Goal: Task Accomplishment & Management: Manage account settings

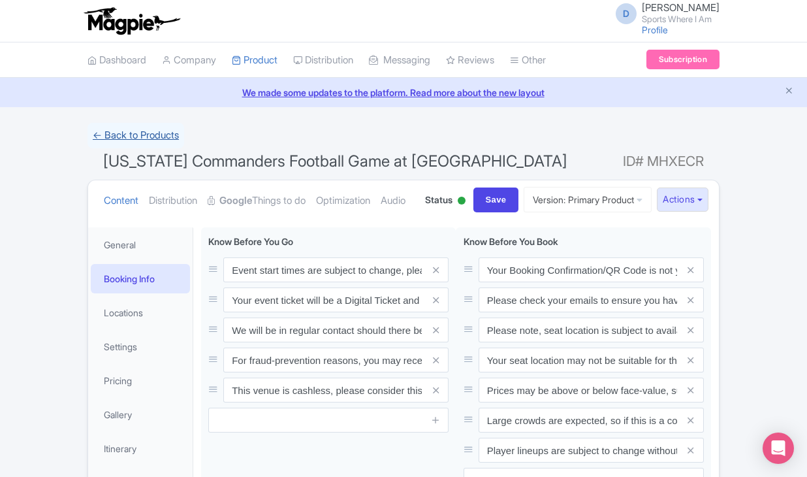
click at [128, 140] on link "← Back to Products" at bounding box center [135, 135] width 97 height 25
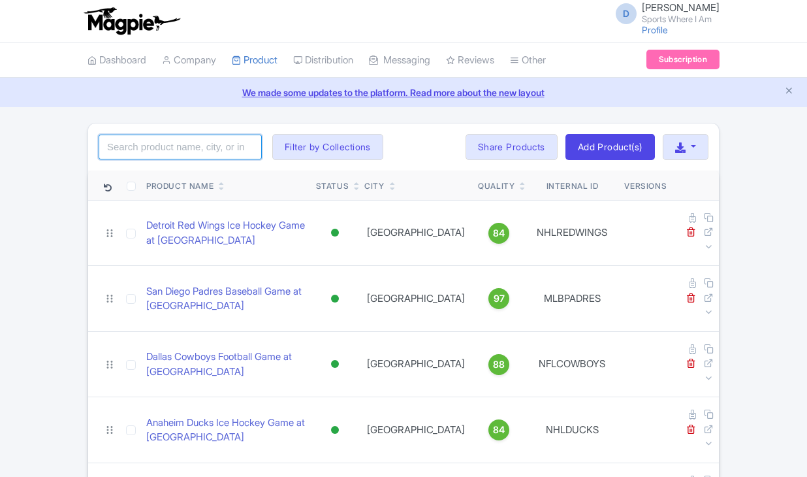
click at [138, 144] on input "search" at bounding box center [180, 147] width 163 height 25
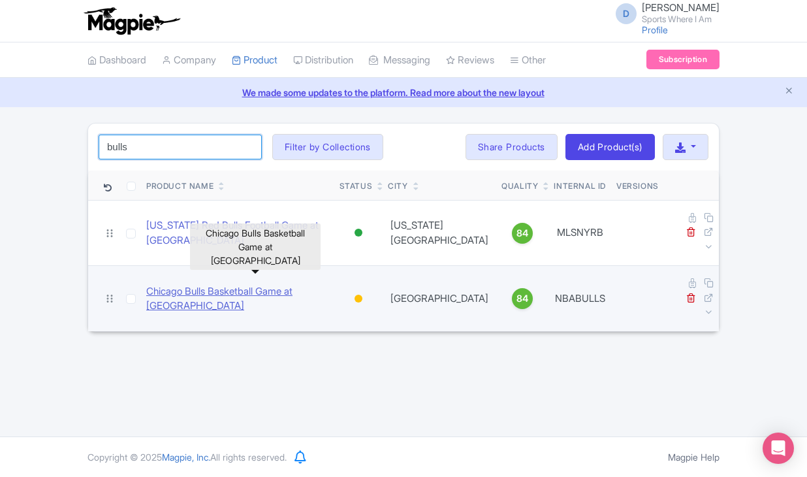
type input "bulls"
click at [168, 287] on link "Chicago Bulls Basketball Game at [GEOGRAPHIC_DATA]" at bounding box center [237, 298] width 183 height 29
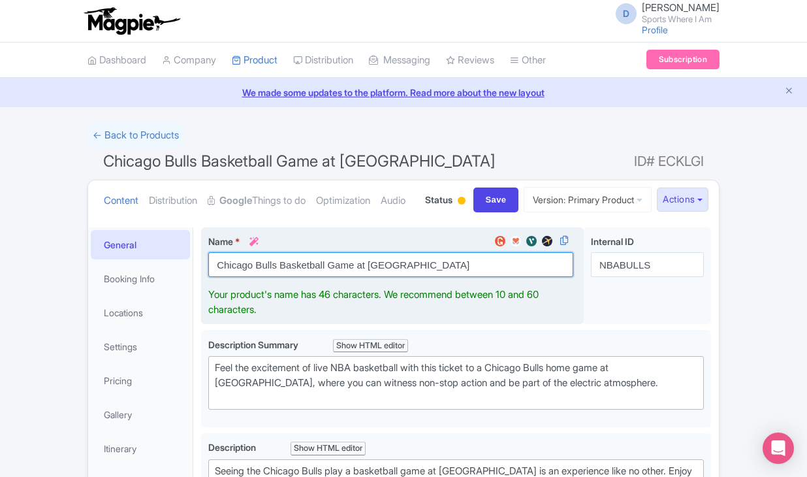
click at [286, 277] on input "Chicago Bulls Basketball Game at United Center" at bounding box center [390, 264] width 365 height 25
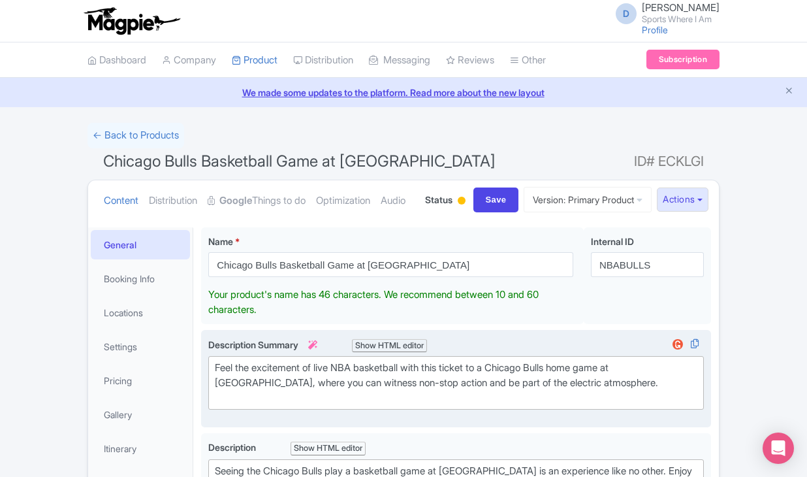
click at [229, 405] on div "Feel the excitement of live NBA basketball with this ticket to a Chicago Bulls …" at bounding box center [456, 382] width 483 height 44
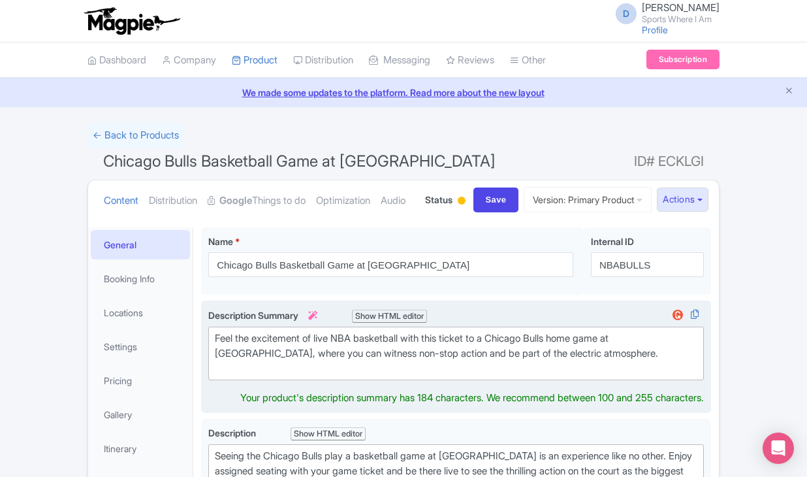
click at [229, 375] on div "Feel the excitement of live NBA basketball with this ticket to a Chicago Bulls …" at bounding box center [456, 353] width 483 height 44
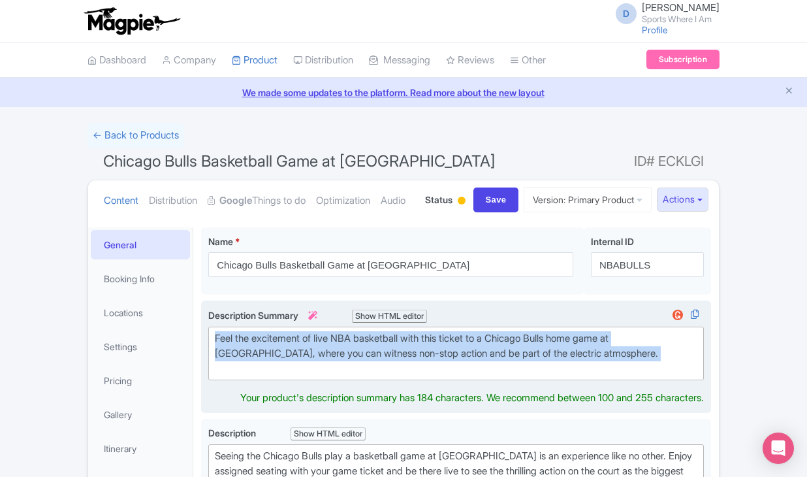
click at [229, 375] on div "Feel the excitement of live NBA basketball with this ticket to a Chicago Bulls …" at bounding box center [456, 353] width 483 height 44
type trix-editor "<div>Feel the excitement of live NBA basketball with this ticket to a Chicago B…"
copy div "Feel the excitement of live NBA basketball with this ticket to a Chicago Bulls …"
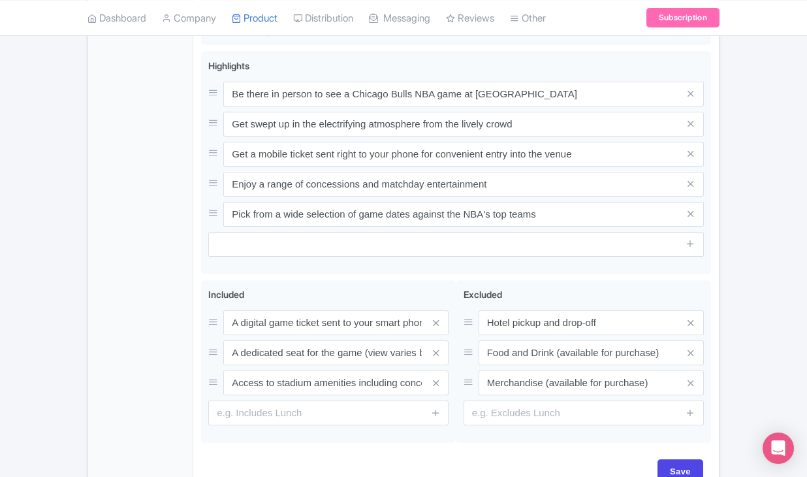
scroll to position [599, 0]
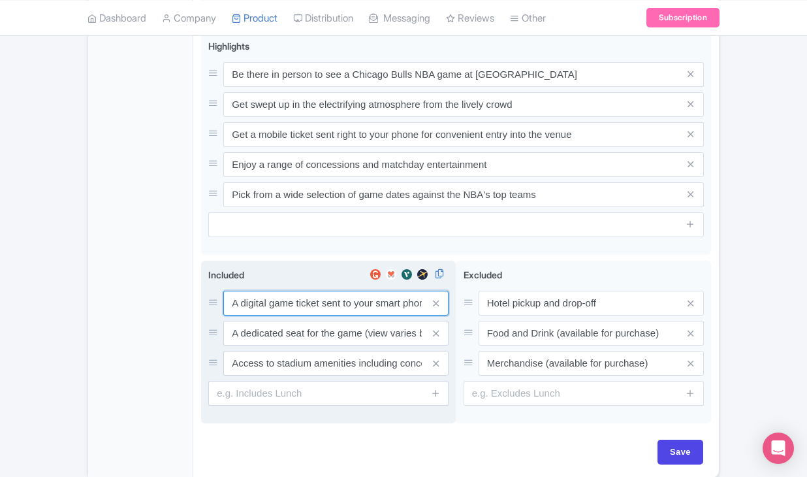
click at [308, 366] on div "A digital game ticket sent to your smart phone A dedicated seat for the game (v…" at bounding box center [328, 333] width 240 height 85
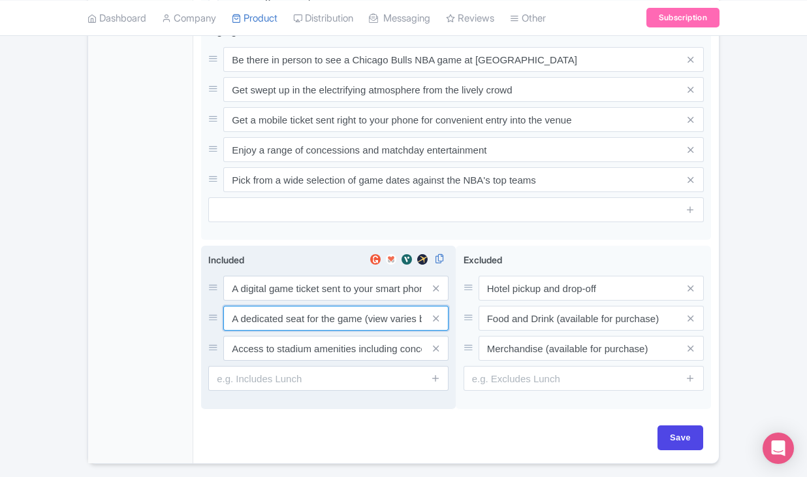
click at [308, 300] on input "A dedicated seat for the game (view varies by seat category)" at bounding box center [335, 288] width 225 height 25
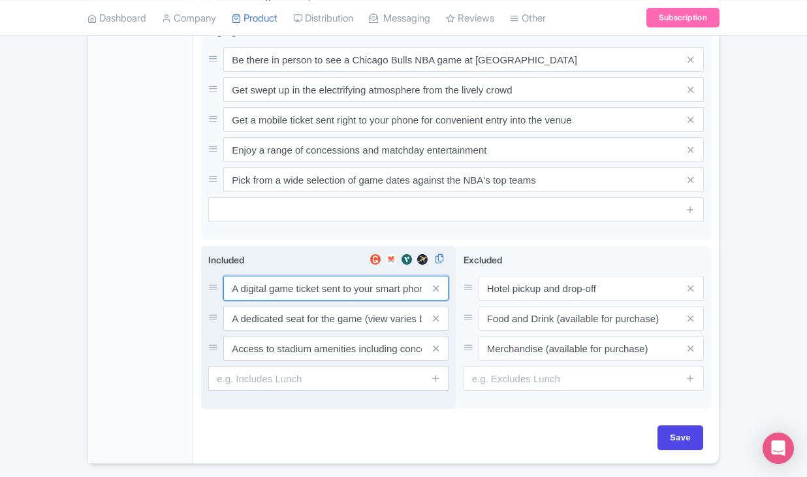
click at [307, 300] on input "A digital game ticket sent to your smart phone" at bounding box center [335, 288] width 225 height 25
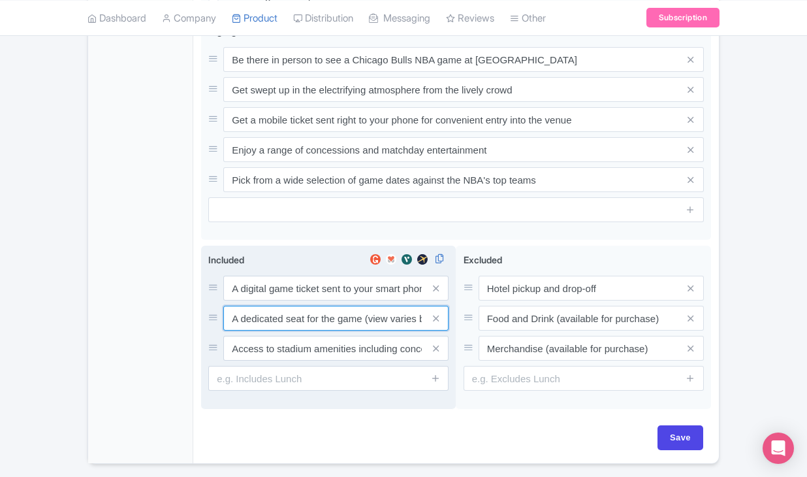
click at [264, 300] on input "A dedicated seat for the game (view varies by seat category)" at bounding box center [335, 288] width 225 height 25
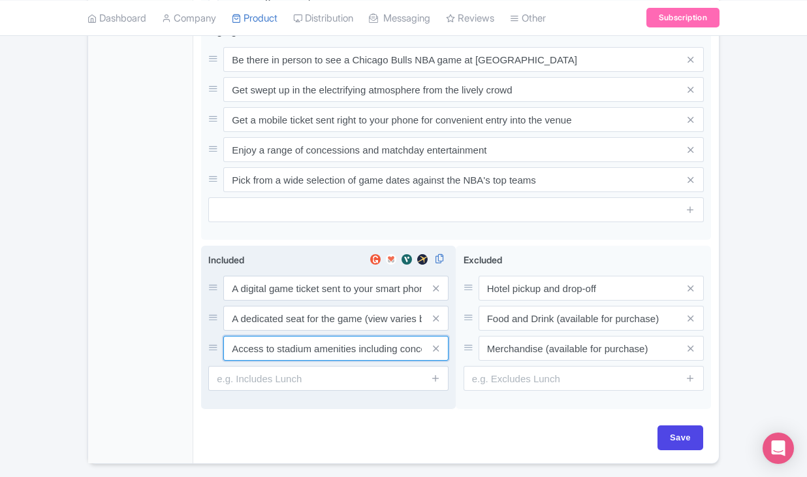
click at [294, 300] on input "Access to stadium amenities including concessions and matchday activations" at bounding box center [335, 288] width 225 height 25
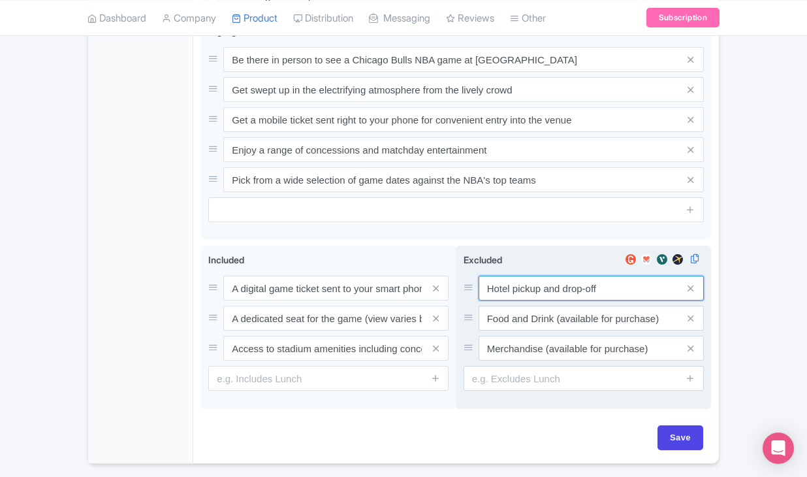
click at [529, 300] on input "Hotel pickup and drop-off" at bounding box center [591, 288] width 225 height 25
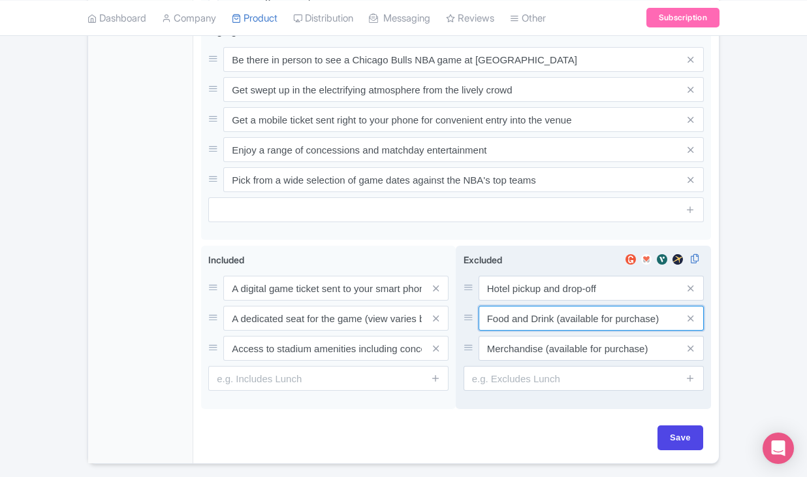
click at [572, 300] on input "Food and Drink (available for purchase)" at bounding box center [591, 288] width 225 height 25
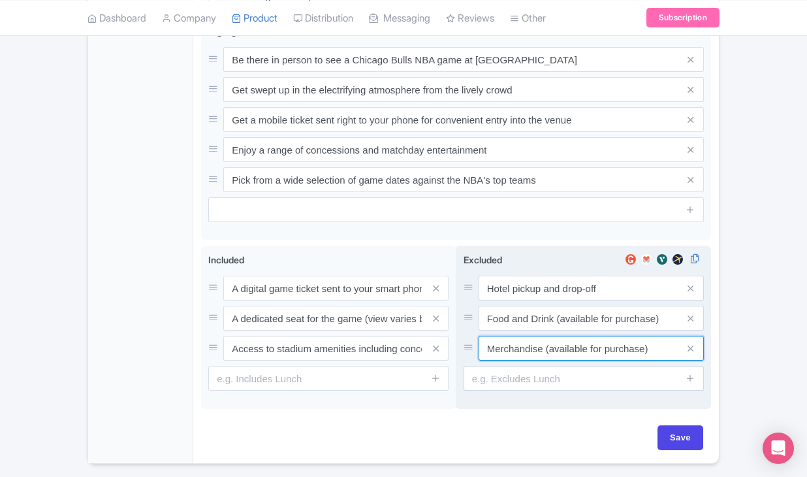
click at [522, 300] on input "Merchandise (available for purchase)" at bounding box center [591, 288] width 225 height 25
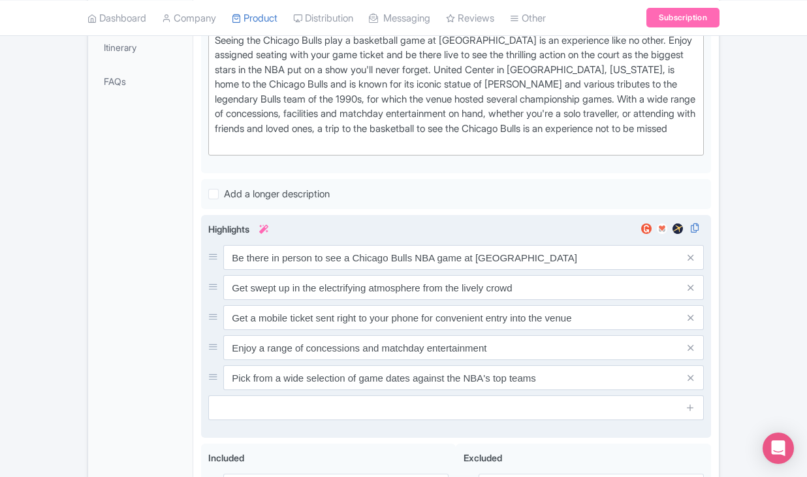
scroll to position [234, 0]
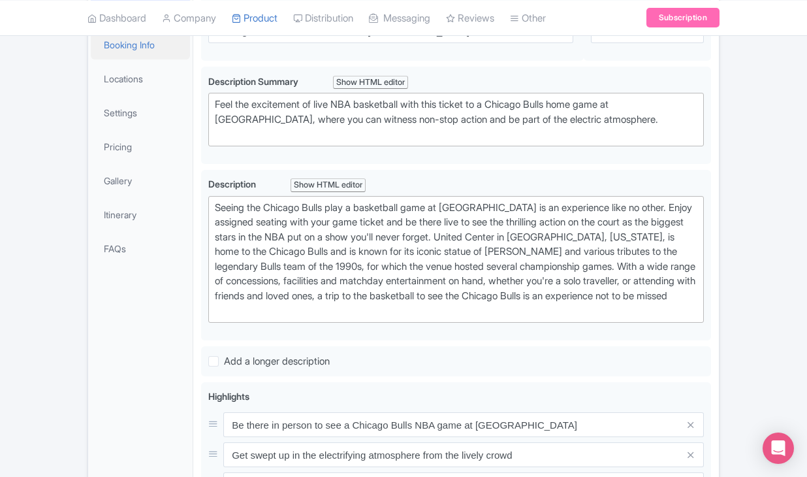
click at [134, 59] on link "Booking Info" at bounding box center [140, 44] width 99 height 29
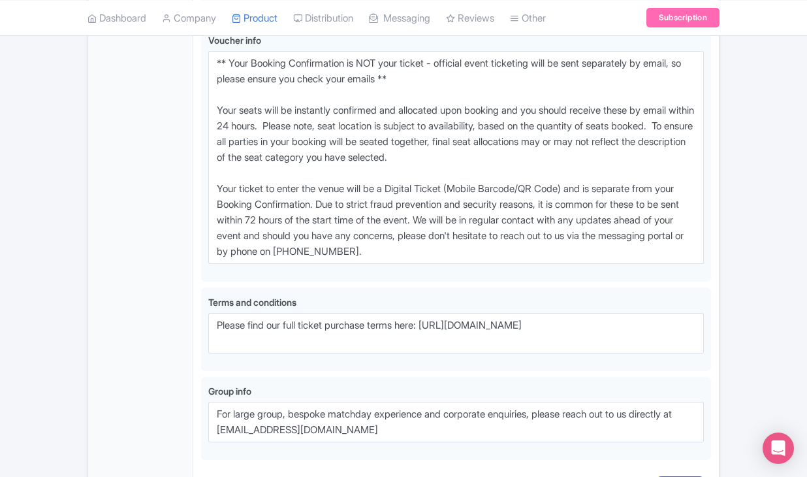
scroll to position [967, 0]
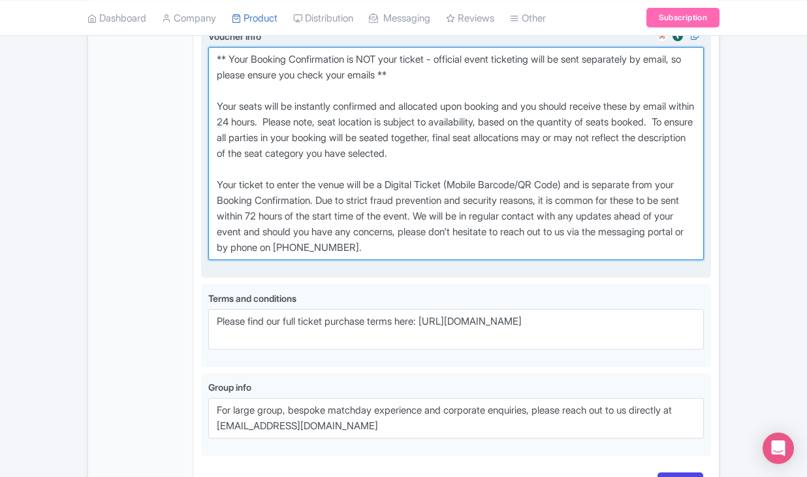
drag, startPoint x: 215, startPoint y: 130, endPoint x: 482, endPoint y: 323, distance: 329.3
click at [483, 260] on textarea "** Your Booking Confirmation is NOT your ticket - official event ticketing will…" at bounding box center [456, 153] width 496 height 213
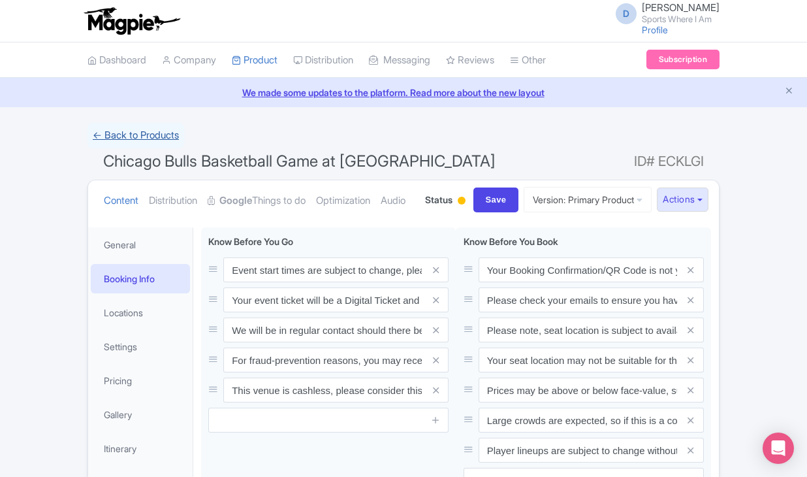
scroll to position [0, 0]
click at [127, 136] on link "← Back to Products" at bounding box center [135, 135] width 97 height 25
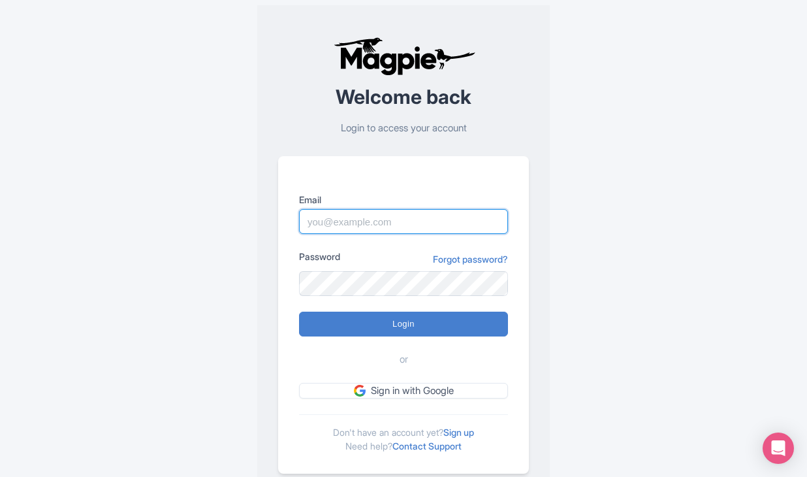
type input "dan.hughes@sportswhereiam.com"
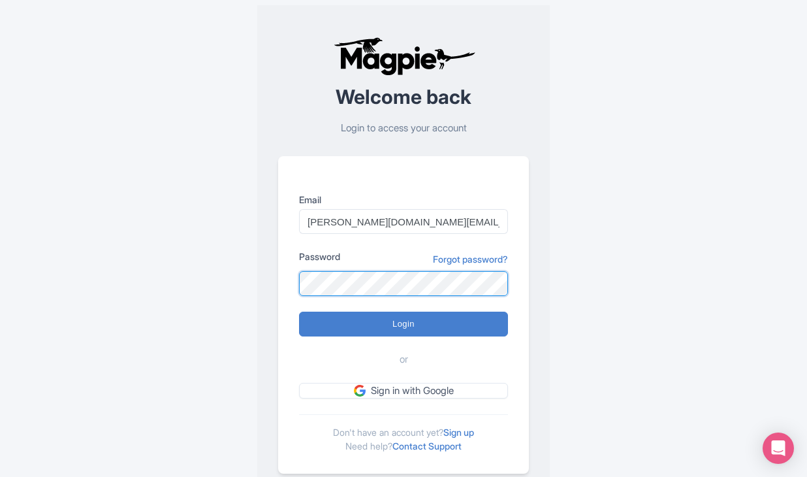
click at [404, 323] on input "Login" at bounding box center [403, 323] width 209 height 25
type input "Logging in..."
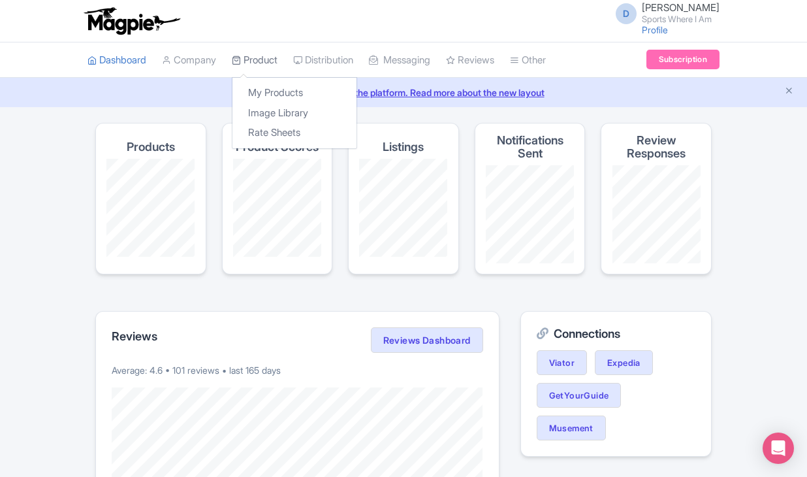
click at [264, 50] on link "Product" at bounding box center [255, 60] width 46 height 36
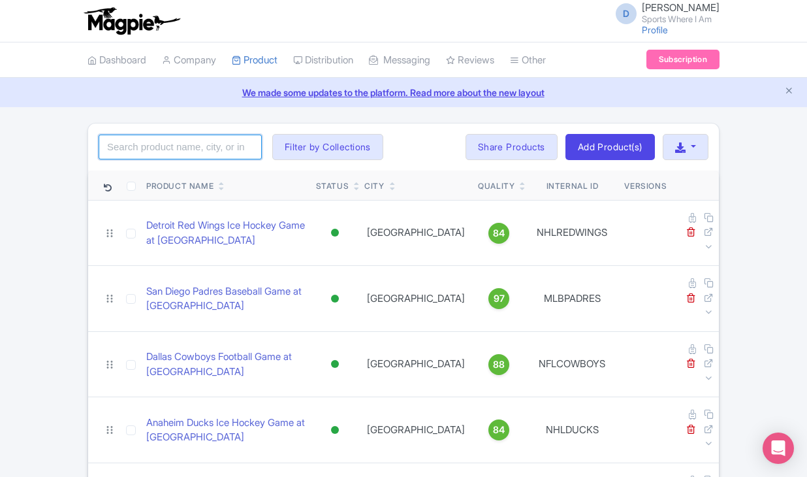
click at [194, 147] on input "search" at bounding box center [180, 147] width 163 height 25
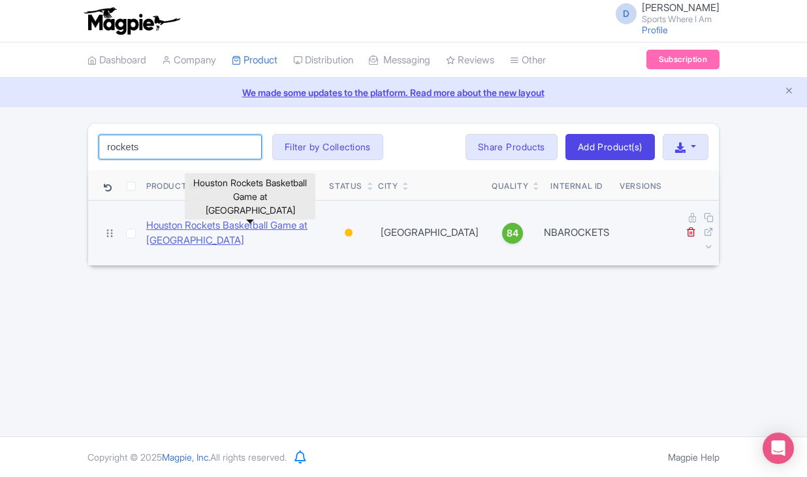
type input "rockets"
click at [180, 218] on link "Houston Rockets Basketball Game at [GEOGRAPHIC_DATA]" at bounding box center [232, 232] width 172 height 29
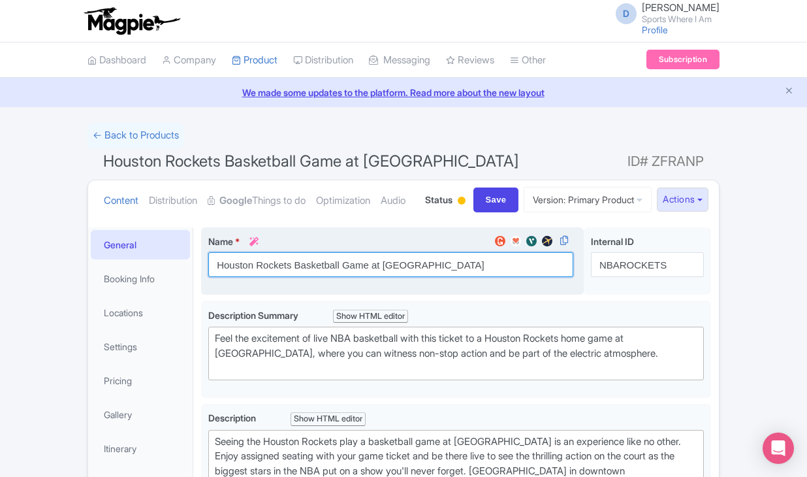
click at [246, 277] on input "Houston Rockets Basketball Game at [GEOGRAPHIC_DATA]" at bounding box center [390, 264] width 365 height 25
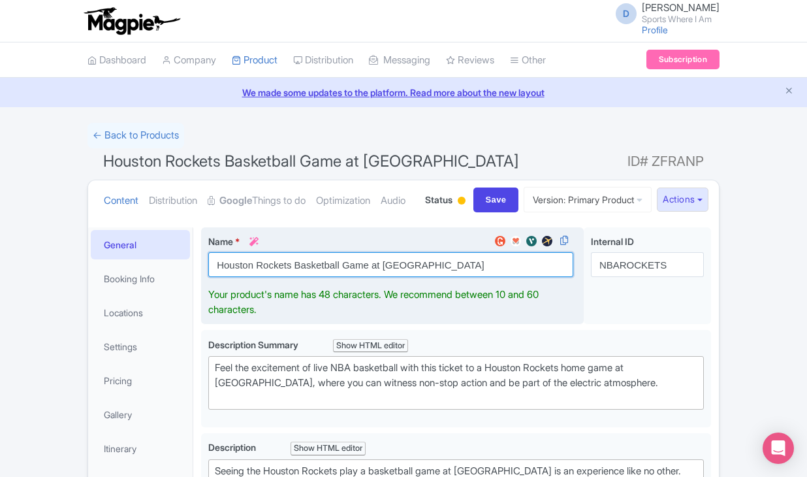
click at [246, 277] on input "Houston Rockets Basketball Game at [GEOGRAPHIC_DATA]" at bounding box center [390, 264] width 365 height 25
click at [246, 277] on input "Houston Rockets Basketball Game at Toyota Center" at bounding box center [390, 264] width 365 height 25
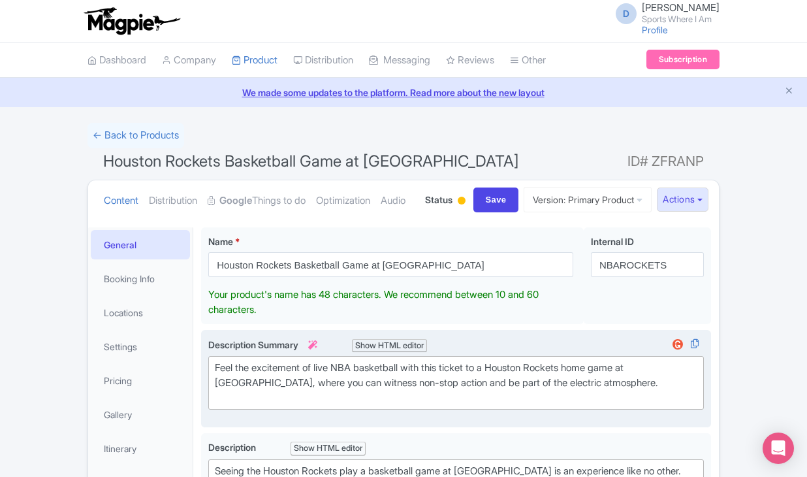
click at [324, 405] on div "Feel the excitement of live NBA basketball with this ticket to a Houston Rocket…" at bounding box center [456, 382] width 483 height 44
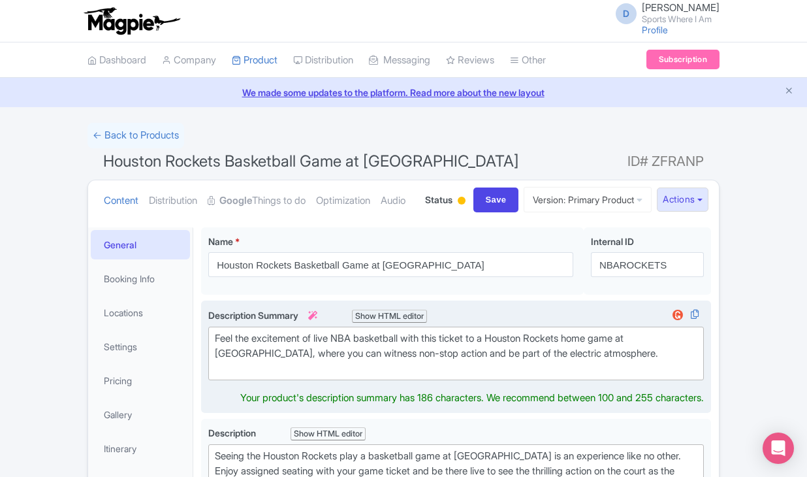
click at [324, 375] on div "Feel the excitement of live NBA basketball with this ticket to a Houston Rocket…" at bounding box center [456, 353] width 483 height 44
click at [321, 375] on div "Feel the excitement of live NBA basketball with this ticket to a Houston Rocket…" at bounding box center [456, 353] width 483 height 44
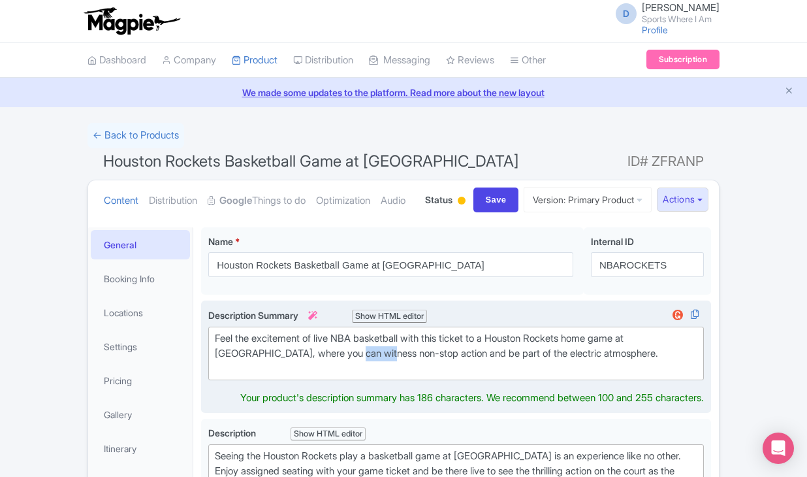
click at [321, 375] on div "Feel the excitement of live NBA basketball with this ticket to a Houston Rocket…" at bounding box center [456, 353] width 483 height 44
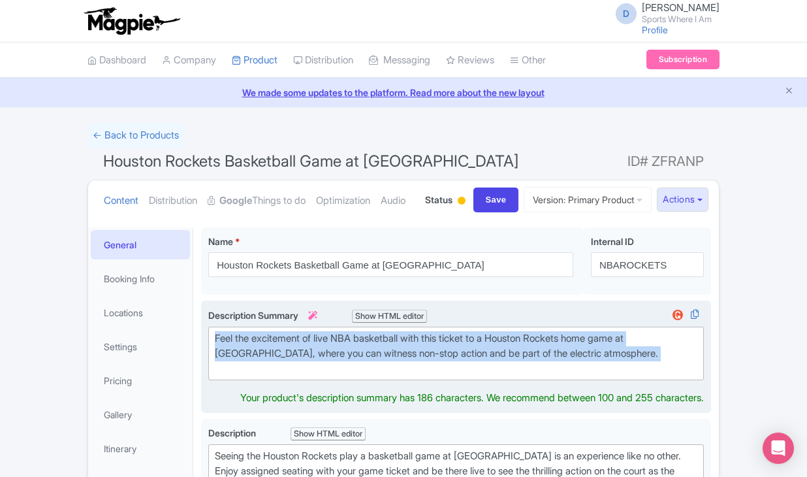
click at [321, 375] on div "Feel the excitement of live NBA basketball with this ticket to a Houston Rocket…" at bounding box center [456, 353] width 483 height 44
type trix-editor "<div>Feel the excitement of live NBA basketball with this ticket to a Houston R…"
copy div "Feel the excitement of live NBA basketball with this ticket to a Houston Rocket…"
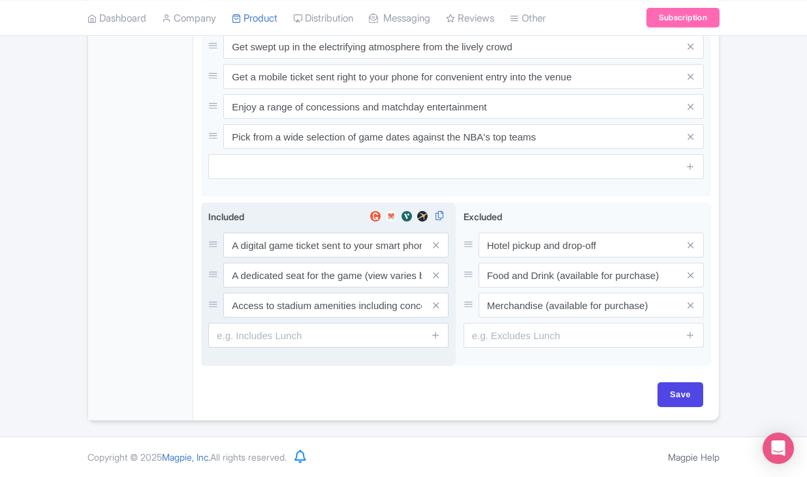
scroll to position [700, 0]
click at [296, 236] on input "A digital game ticket sent to your smart phone" at bounding box center [335, 244] width 225 height 25
click at [296, 236] on input "A digital game ticket sent to your smart phone" at bounding box center [335, 245] width 225 height 25
click at [285, 258] on input "A dedicated seat for the game (view varies by seat category)" at bounding box center [335, 245] width 225 height 25
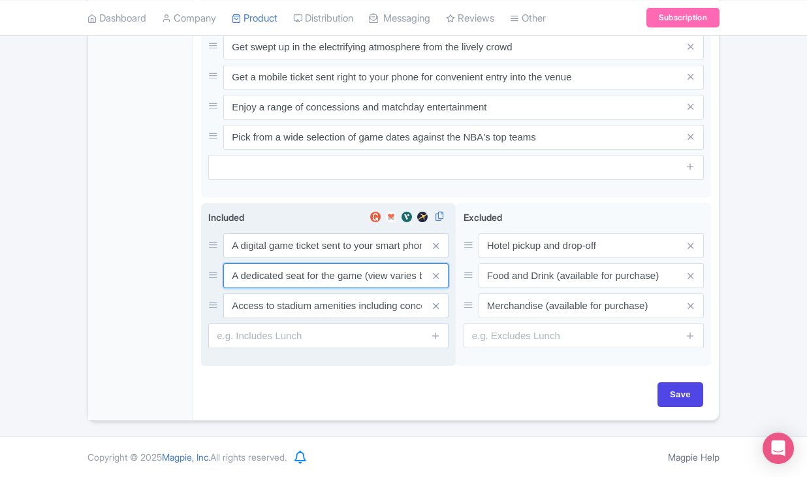
click at [285, 258] on input "A dedicated seat for the game (view varies by seat category)" at bounding box center [335, 245] width 225 height 25
click at [321, 258] on input "Access to stadium amenities including concessions and matchday activations" at bounding box center [335, 245] width 225 height 25
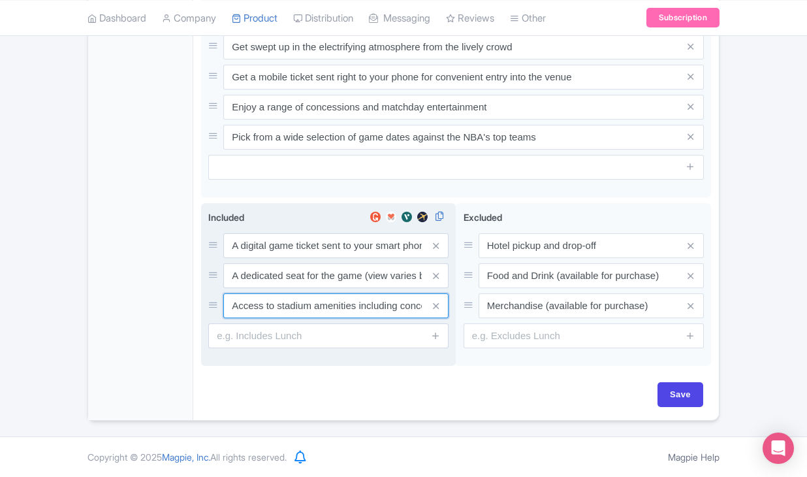
click at [321, 258] on input "Access to stadium amenities including concessions and matchday activations" at bounding box center [335, 245] width 225 height 25
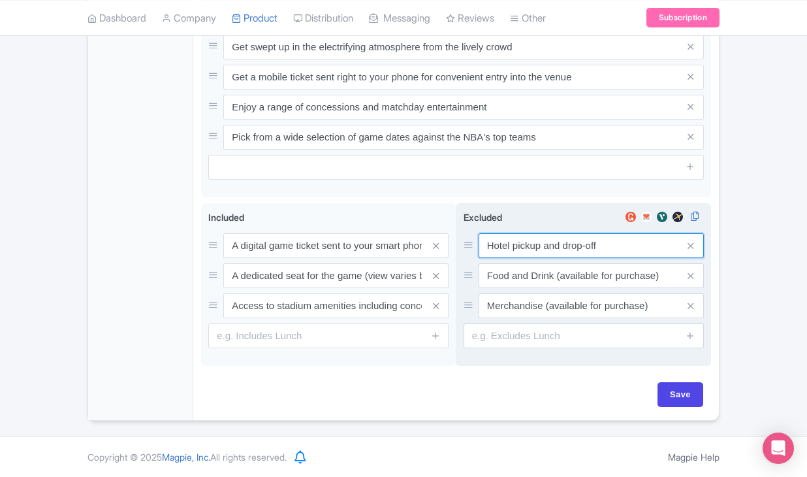
click at [540, 245] on input "Hotel pickup and drop-off" at bounding box center [591, 245] width 225 height 25
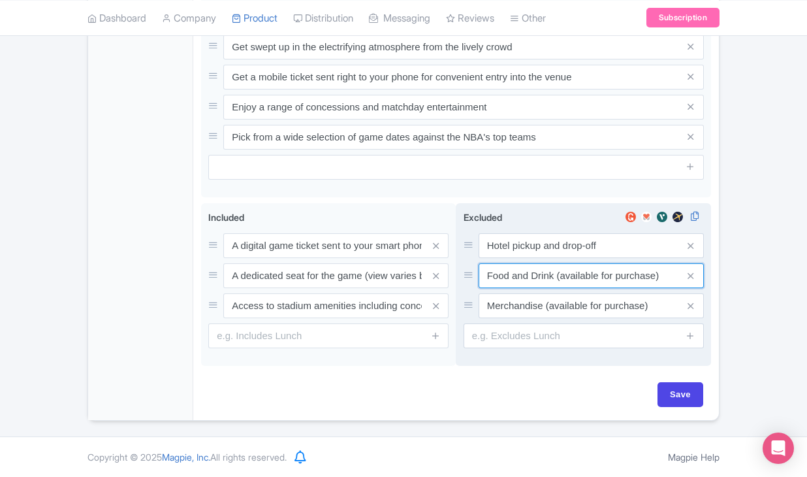
click at [509, 258] on input "Food and Drink (available for purchase)" at bounding box center [591, 245] width 225 height 25
click at [517, 258] on input "Food and Drink (available for purchase)" at bounding box center [591, 245] width 225 height 25
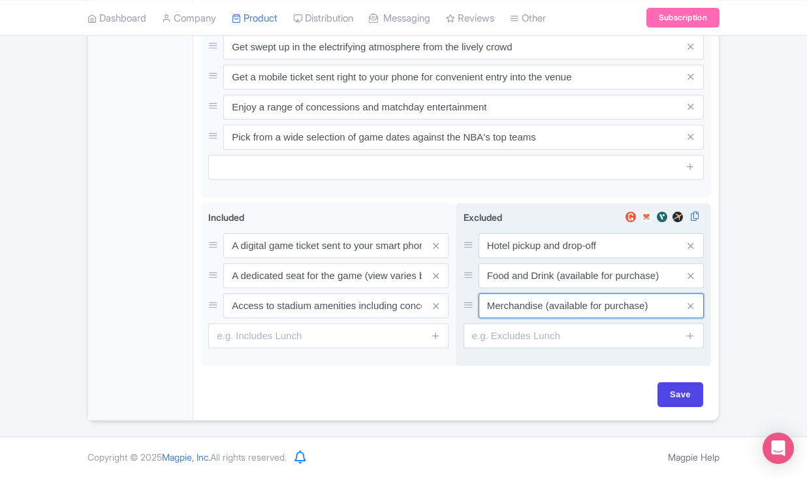
click at [532, 258] on input "Merchandise (available for purchase)" at bounding box center [591, 245] width 225 height 25
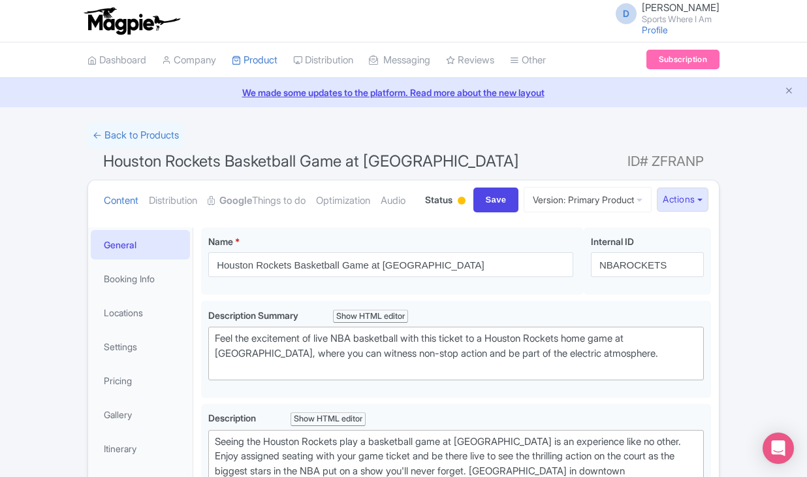
scroll to position [0, 0]
click at [140, 293] on link "Booking Info" at bounding box center [140, 278] width 99 height 29
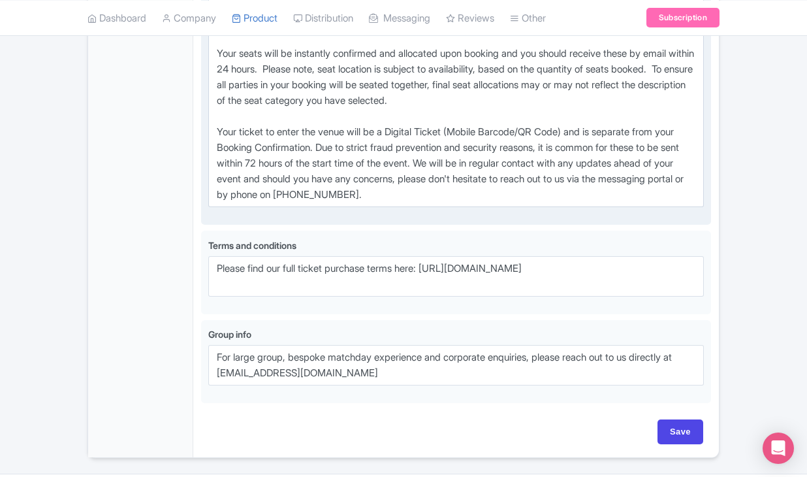
scroll to position [1002, 0]
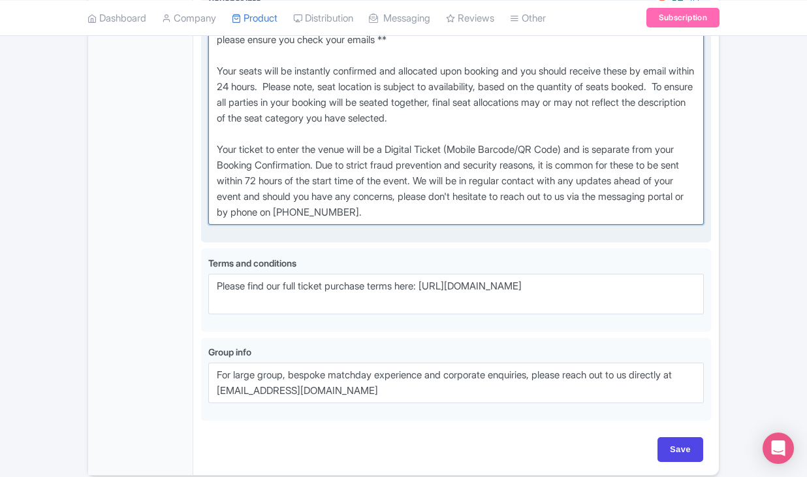
drag, startPoint x: 214, startPoint y: 93, endPoint x: 517, endPoint y: 302, distance: 368.2
click at [517, 235] on div "Voucher info i" at bounding box center [456, 114] width 496 height 241
